Goal: Task Accomplishment & Management: Use online tool/utility

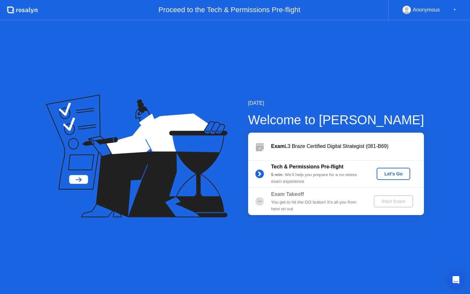
click at [389, 171] on div "Let's Go" at bounding box center [393, 173] width 28 height 5
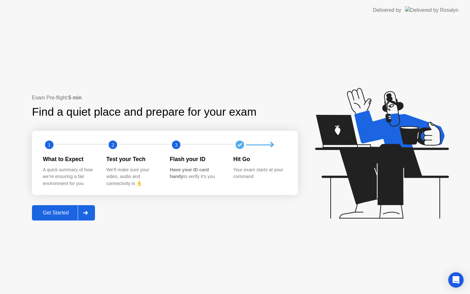
click at [67, 213] on div "Get Started" at bounding box center [56, 213] width 44 height 6
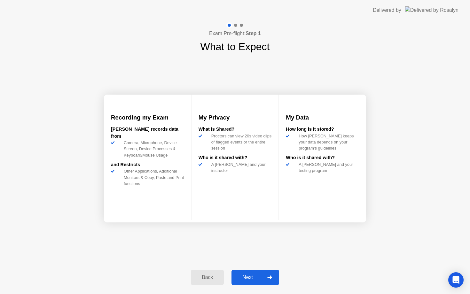
click at [255, 276] on div "Next" at bounding box center [247, 278] width 28 height 6
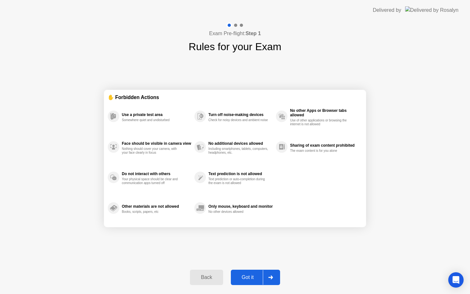
click at [255, 276] on div "Got it" at bounding box center [248, 278] width 30 height 6
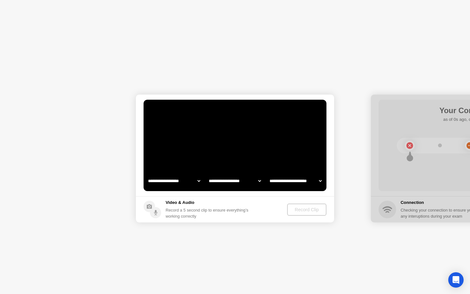
select select "**********"
select select "*******"
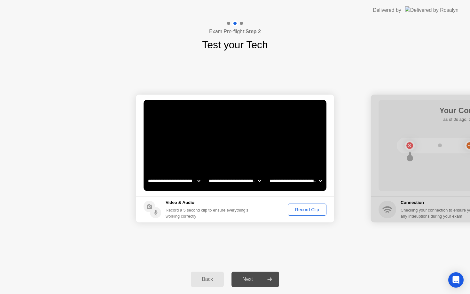
click at [295, 210] on div "Record Clip" at bounding box center [307, 209] width 34 height 5
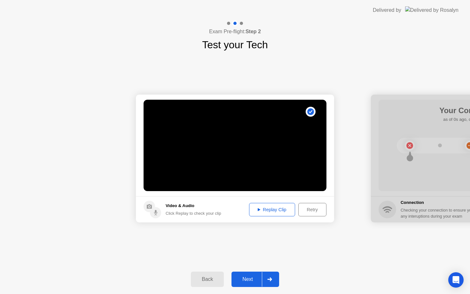
click at [286, 210] on div "Replay Clip" at bounding box center [272, 209] width 42 height 5
click at [306, 213] on button "Retry" at bounding box center [312, 209] width 28 height 13
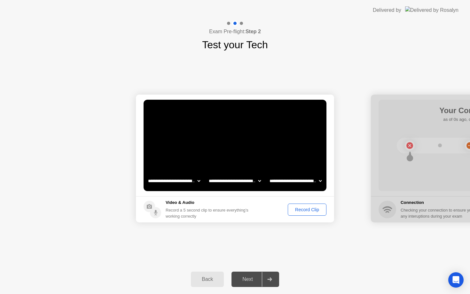
click at [298, 212] on div "Record Clip" at bounding box center [307, 209] width 34 height 5
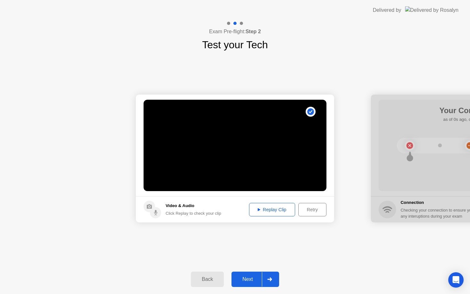
click at [246, 280] on div "Next" at bounding box center [247, 280] width 28 height 6
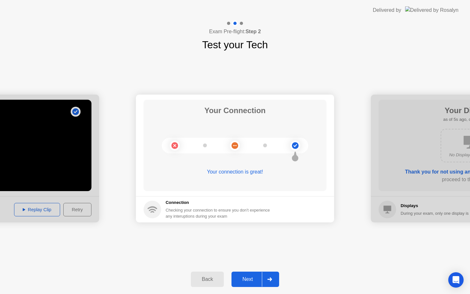
click at [245, 277] on div "Next" at bounding box center [247, 280] width 28 height 6
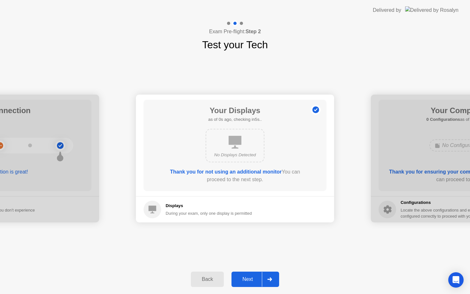
click at [245, 277] on div "Next" at bounding box center [247, 280] width 28 height 6
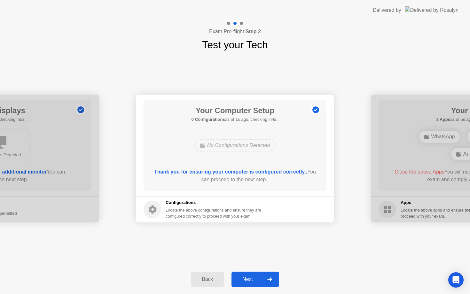
click at [245, 277] on div "Next" at bounding box center [247, 280] width 28 height 6
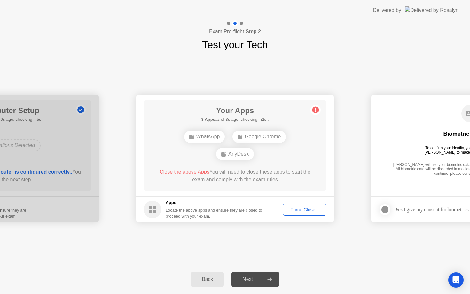
click at [294, 212] on div "Force Close..." at bounding box center [304, 209] width 39 height 5
click at [297, 209] on div "Force Close..." at bounding box center [304, 209] width 39 height 5
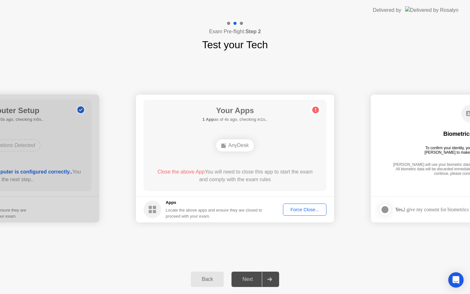
click at [301, 210] on div "Force Close..." at bounding box center [304, 209] width 39 height 5
click at [244, 294] on div at bounding box center [235, 294] width 470 height 0
click at [298, 207] on div "Force Close..." at bounding box center [304, 209] width 39 height 5
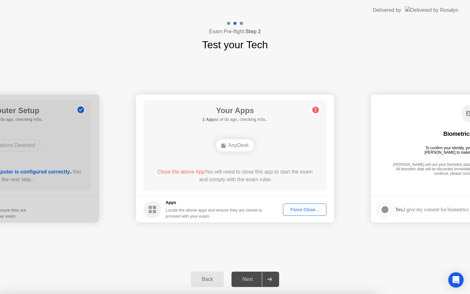
click at [245, 278] on div "Next" at bounding box center [247, 280] width 28 height 6
click at [194, 279] on div "Back" at bounding box center [207, 280] width 29 height 6
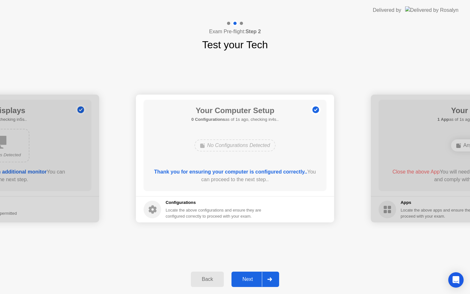
click at [247, 279] on div "Next" at bounding box center [247, 280] width 28 height 6
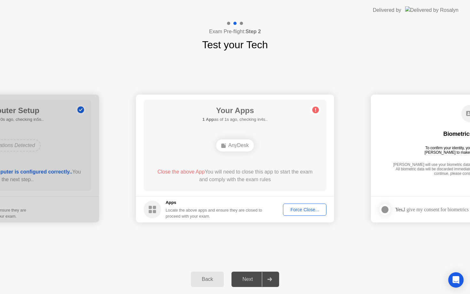
drag, startPoint x: 236, startPoint y: 143, endPoint x: 281, endPoint y: 111, distance: 56.0
click at [236, 143] on div "AnyDesk" at bounding box center [235, 145] width 38 height 12
click at [317, 109] on circle at bounding box center [315, 110] width 7 height 7
click at [296, 207] on div "Force Close..." at bounding box center [304, 209] width 39 height 5
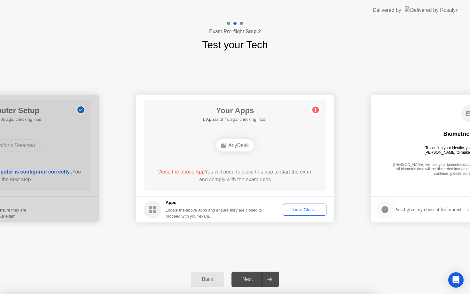
click at [297, 210] on div "Force Close..." at bounding box center [304, 209] width 39 height 5
click at [213, 277] on div "Back" at bounding box center [207, 280] width 29 height 6
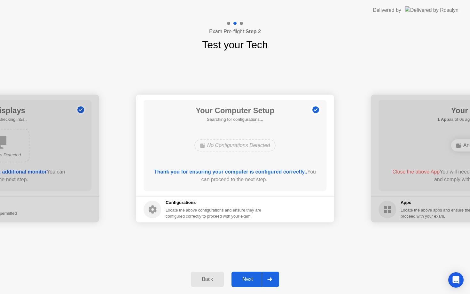
click at [213, 277] on div "Back" at bounding box center [207, 280] width 29 height 6
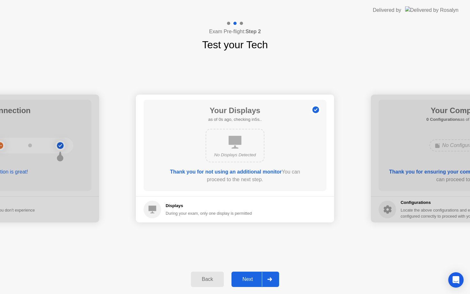
click at [213, 277] on div "Back" at bounding box center [207, 280] width 29 height 6
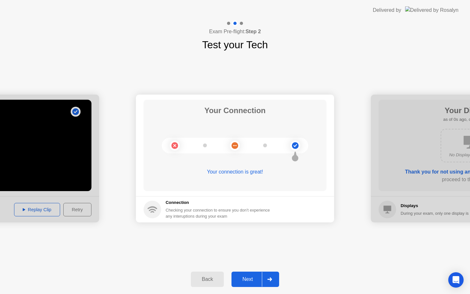
click at [213, 277] on div "Back" at bounding box center [207, 280] width 29 height 6
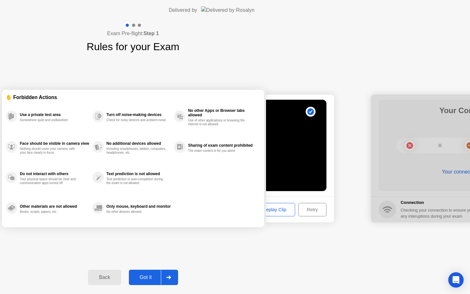
click at [119, 277] on div "Back" at bounding box center [104, 278] width 29 height 6
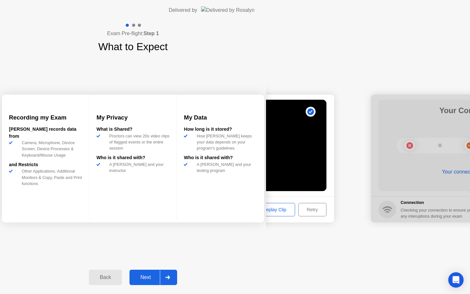
click at [120, 277] on div "Back" at bounding box center [105, 278] width 29 height 6
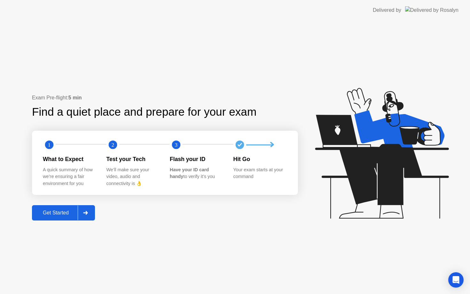
click at [35, 214] on div "Get Started" at bounding box center [56, 213] width 44 height 6
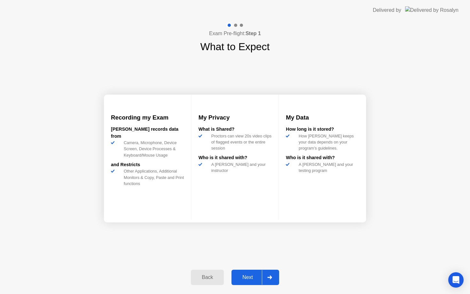
click at [240, 279] on div "Next" at bounding box center [247, 278] width 28 height 6
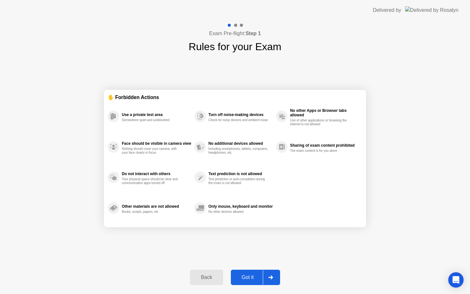
click at [240, 279] on div "Got it" at bounding box center [248, 278] width 30 height 6
select select "**********"
select select "*******"
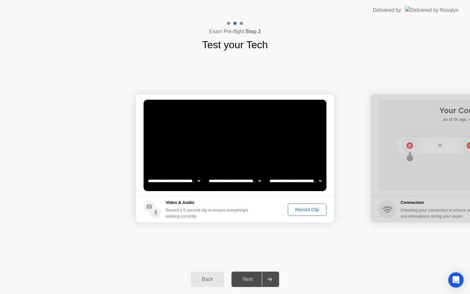
click at [299, 210] on div "Record Clip" at bounding box center [307, 209] width 34 height 5
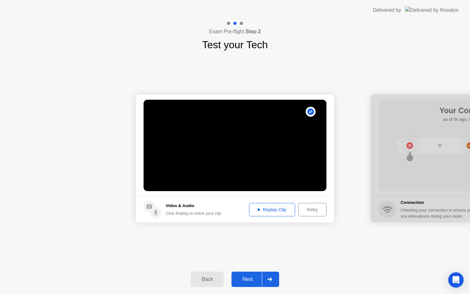
click at [250, 279] on div "Next" at bounding box center [247, 280] width 28 height 6
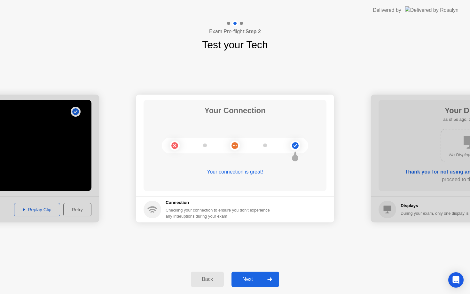
click at [245, 280] on div "Next" at bounding box center [247, 280] width 28 height 6
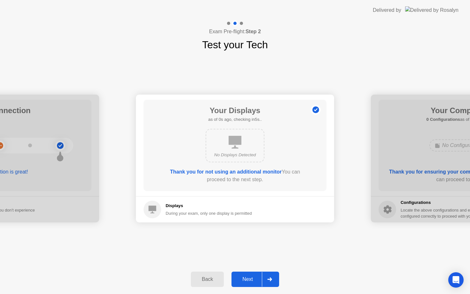
click at [245, 280] on div "Next" at bounding box center [247, 280] width 28 height 6
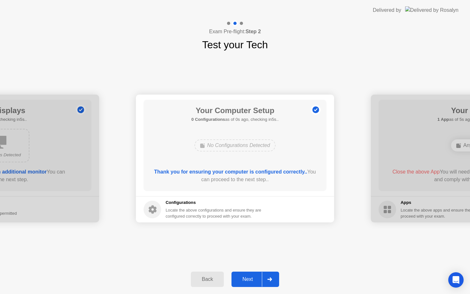
click at [245, 280] on div "Next" at bounding box center [247, 280] width 28 height 6
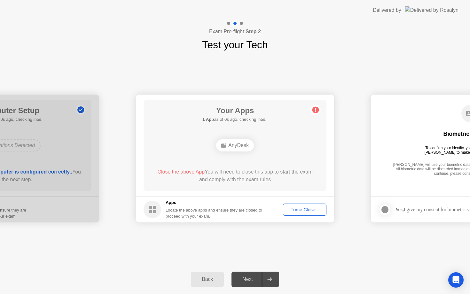
click at [245, 280] on div "Next" at bounding box center [247, 280] width 28 height 6
click at [296, 212] on div "Force Close..." at bounding box center [304, 209] width 39 height 5
